Goal: Consume media (video, audio)

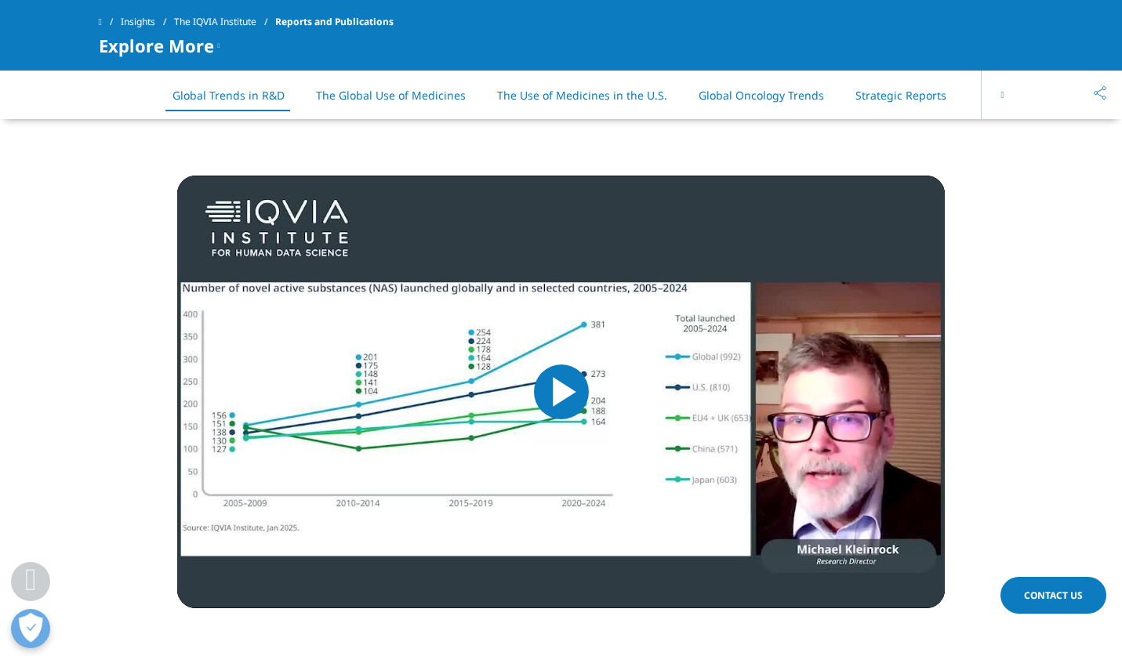
scroll to position [1559, 0]
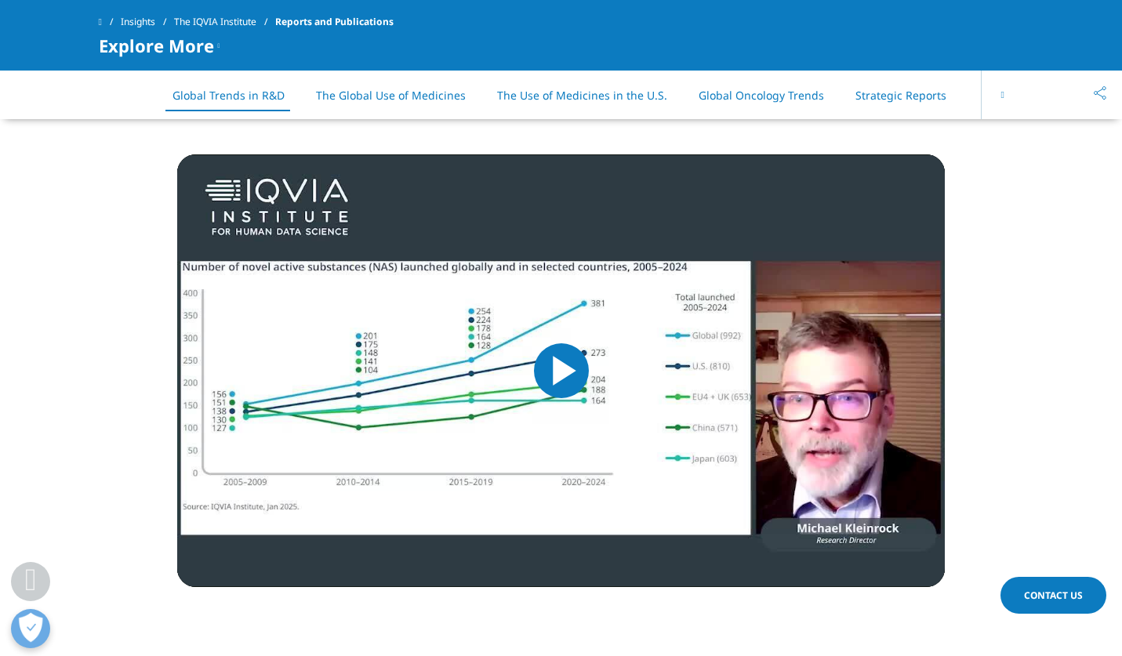
click at [562, 371] on span "Video Player" at bounding box center [562, 371] width 0 height 0
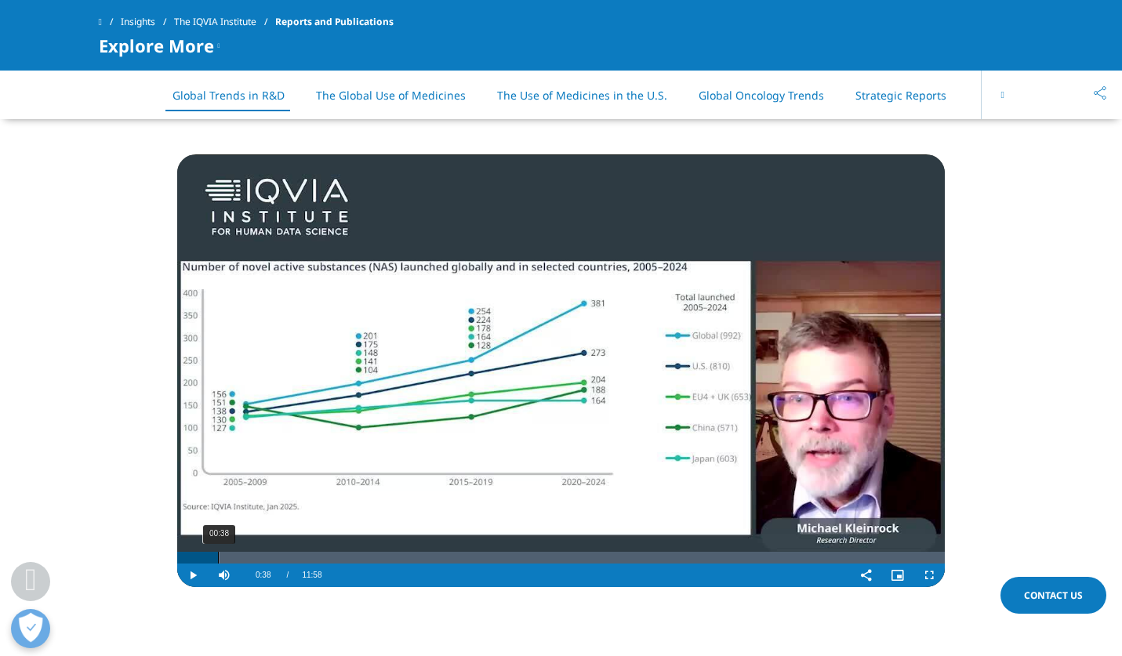
click at [218, 558] on div "00:38" at bounding box center [218, 558] width 1 height 12
click at [242, 558] on div "01:00" at bounding box center [242, 558] width 1 height 12
click at [271, 557] on div "01:28" at bounding box center [271, 558] width 1 height 12
click at [298, 558] on div "01:53" at bounding box center [298, 558] width 1 height 12
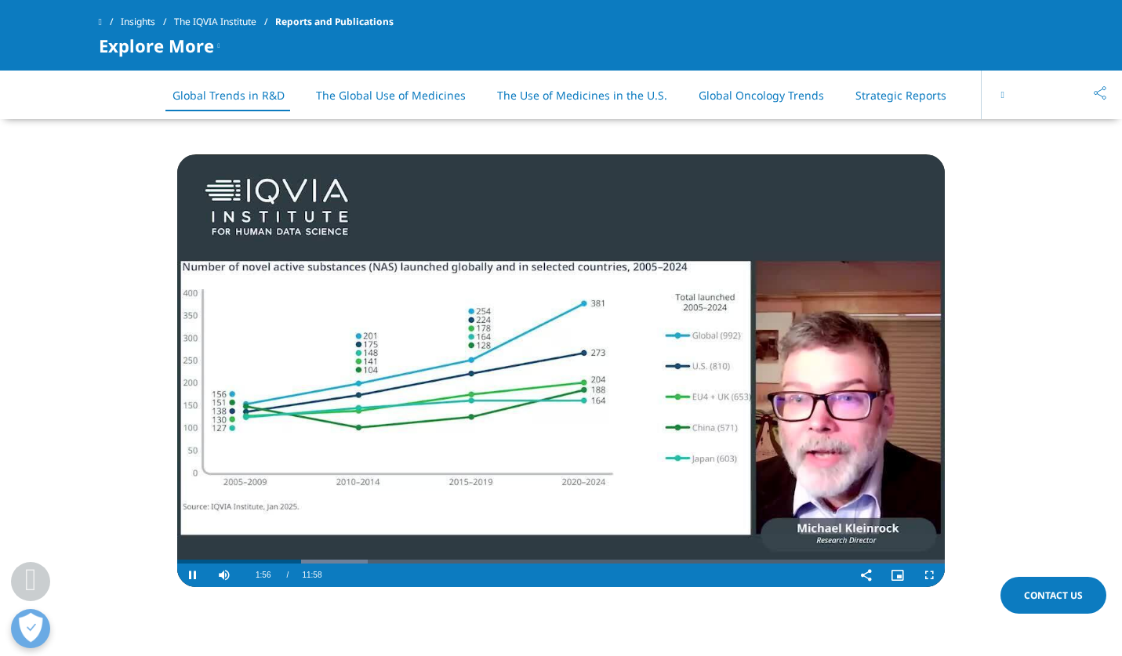
click at [326, 554] on video "Video Player" at bounding box center [561, 371] width 768 height 433
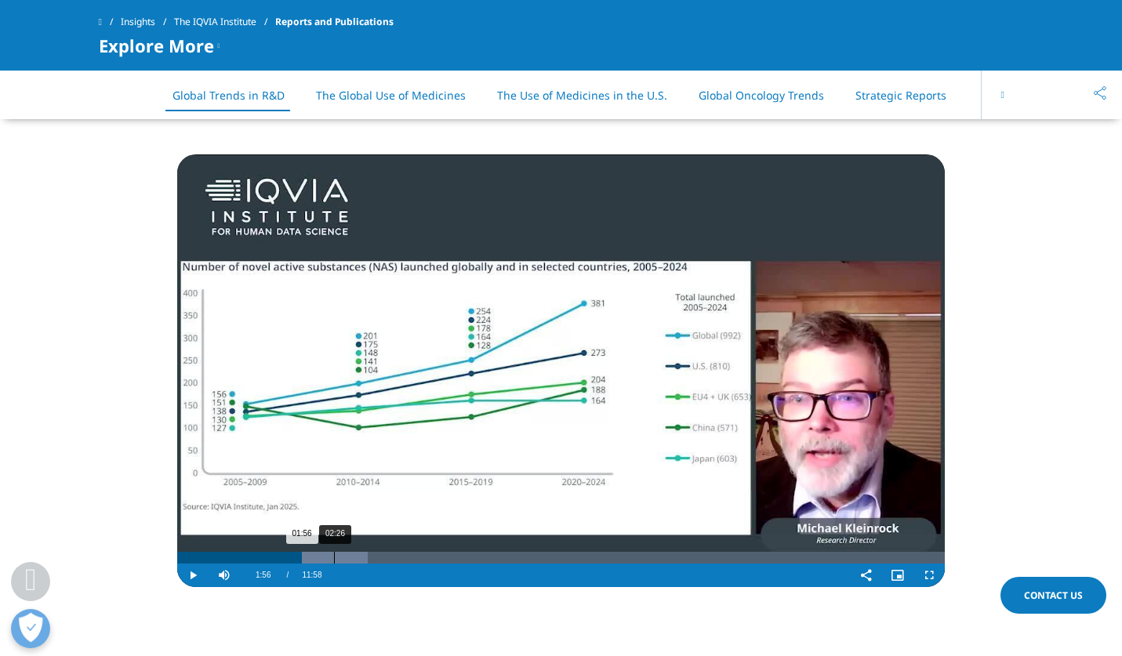
click at [332, 562] on div "Loaded : 24.83% 02:26 01:56" at bounding box center [561, 558] width 768 height 12
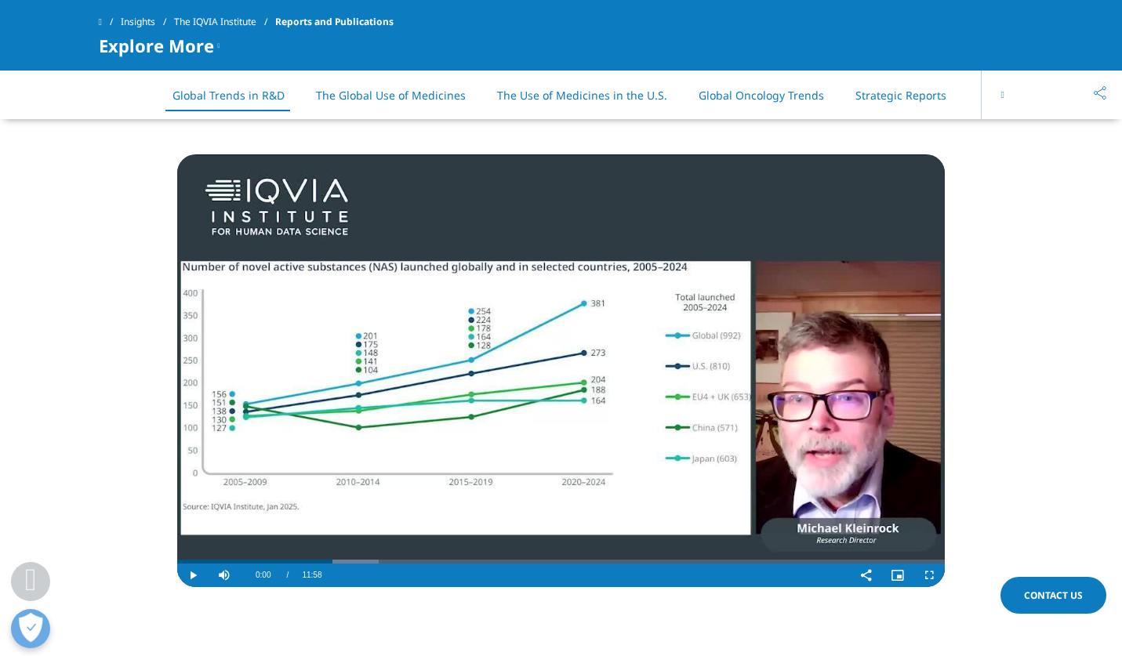
click at [354, 513] on video "Video Player" at bounding box center [561, 371] width 768 height 433
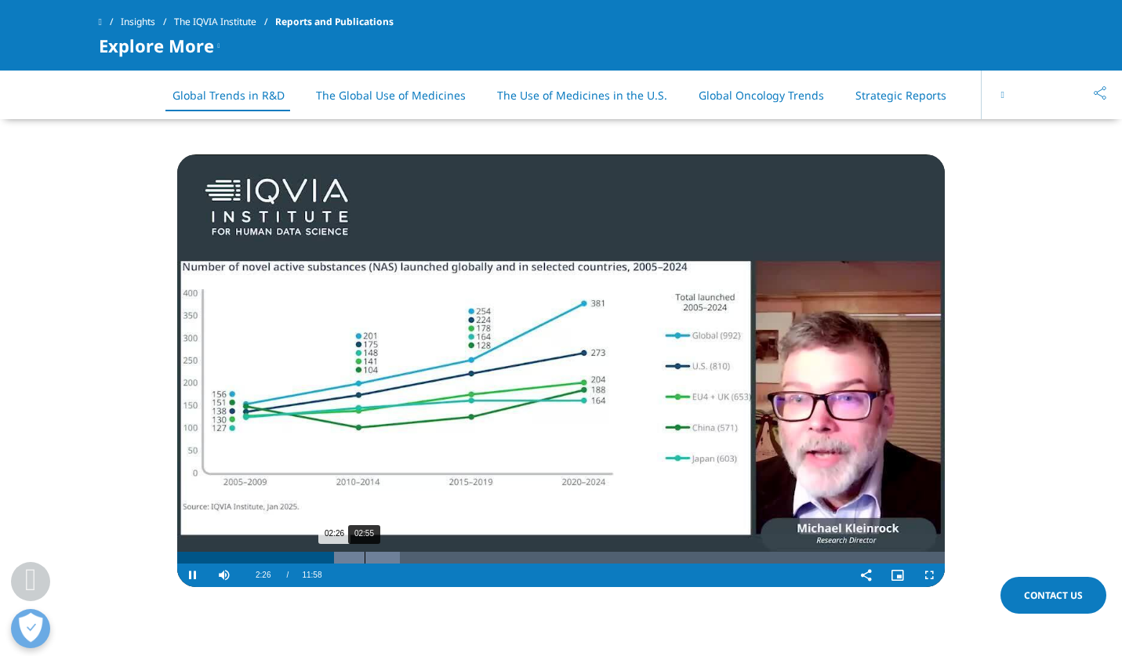
click at [365, 558] on div "02:55" at bounding box center [365, 558] width 1 height 12
click at [392, 560] on div "03:21" at bounding box center [392, 558] width 1 height 12
click at [426, 559] on div "03:52" at bounding box center [426, 558] width 1 height 12
click at [467, 556] on div "04:30" at bounding box center [467, 558] width 1 height 12
click at [502, 558] on div "05:03" at bounding box center [502, 558] width 1 height 12
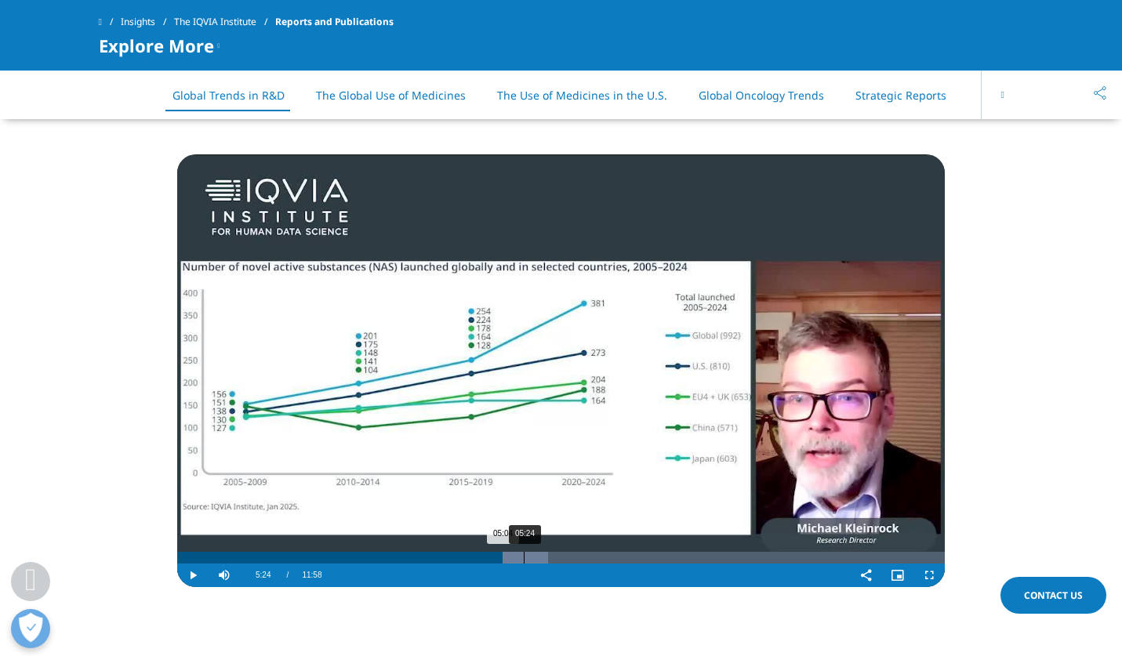
click at [524, 558] on div "05:24" at bounding box center [524, 558] width 1 height 12
click at [572, 561] on div "06:09" at bounding box center [572, 558] width 1 height 12
click at [621, 558] on div "06:55" at bounding box center [621, 558] width 1 height 12
click at [692, 562] on div "08:01" at bounding box center [692, 558] width 1 height 12
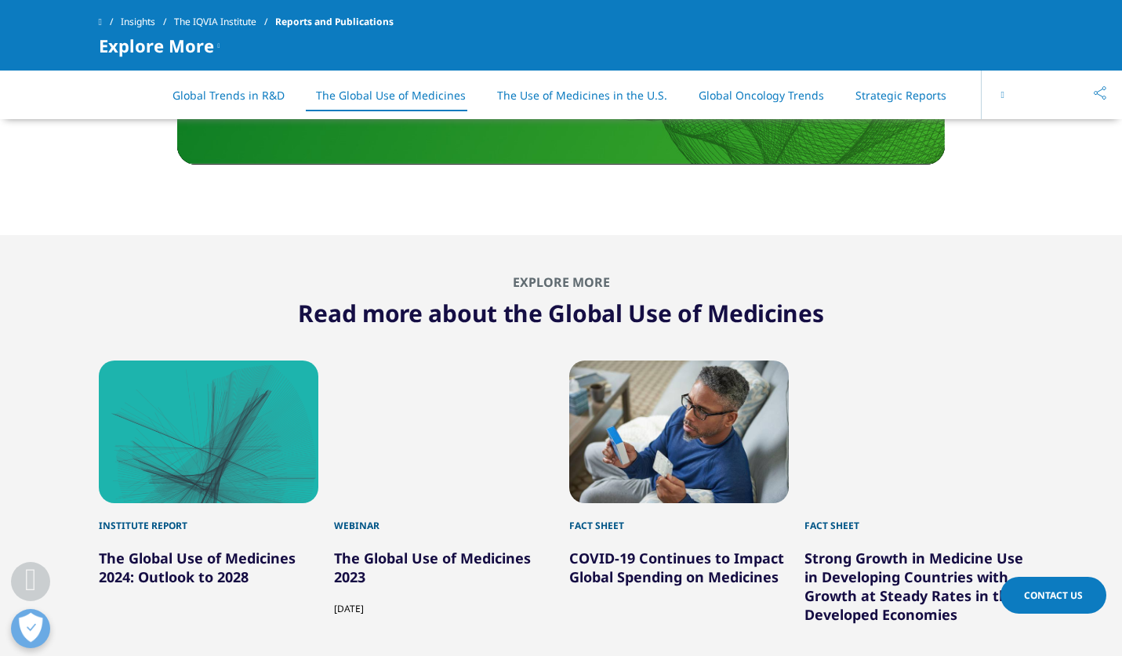
scroll to position [4224, 0]
